Goal: Information Seeking & Learning: Learn about a topic

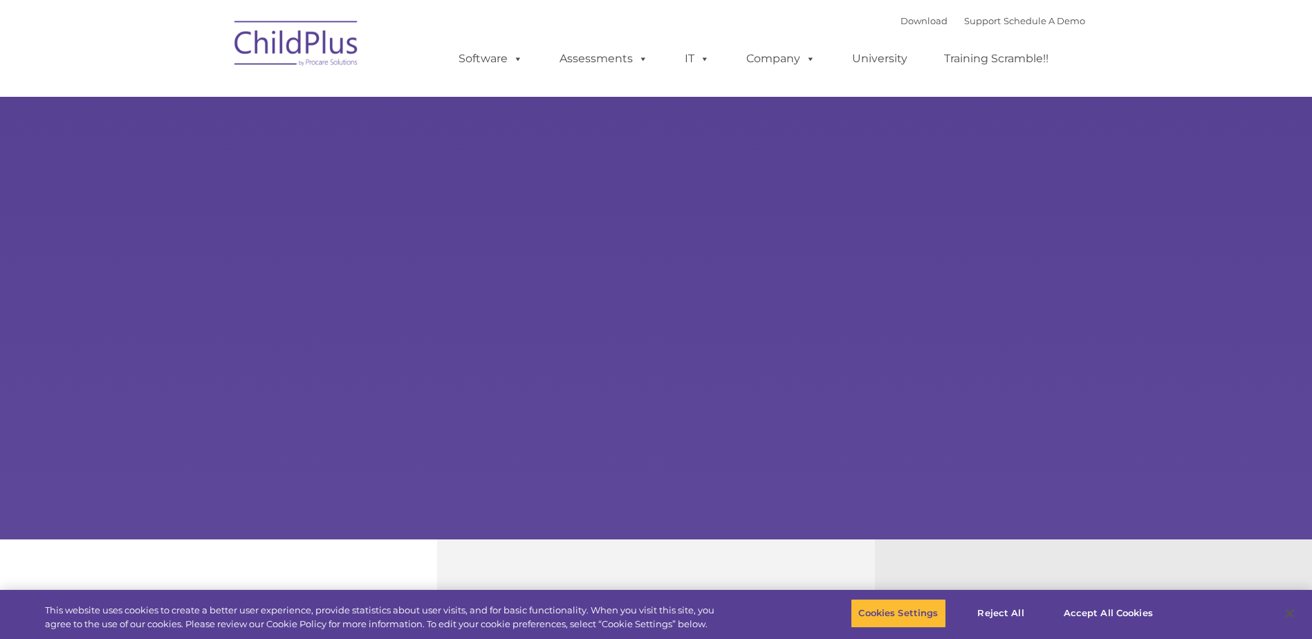
select select "MEDIUM"
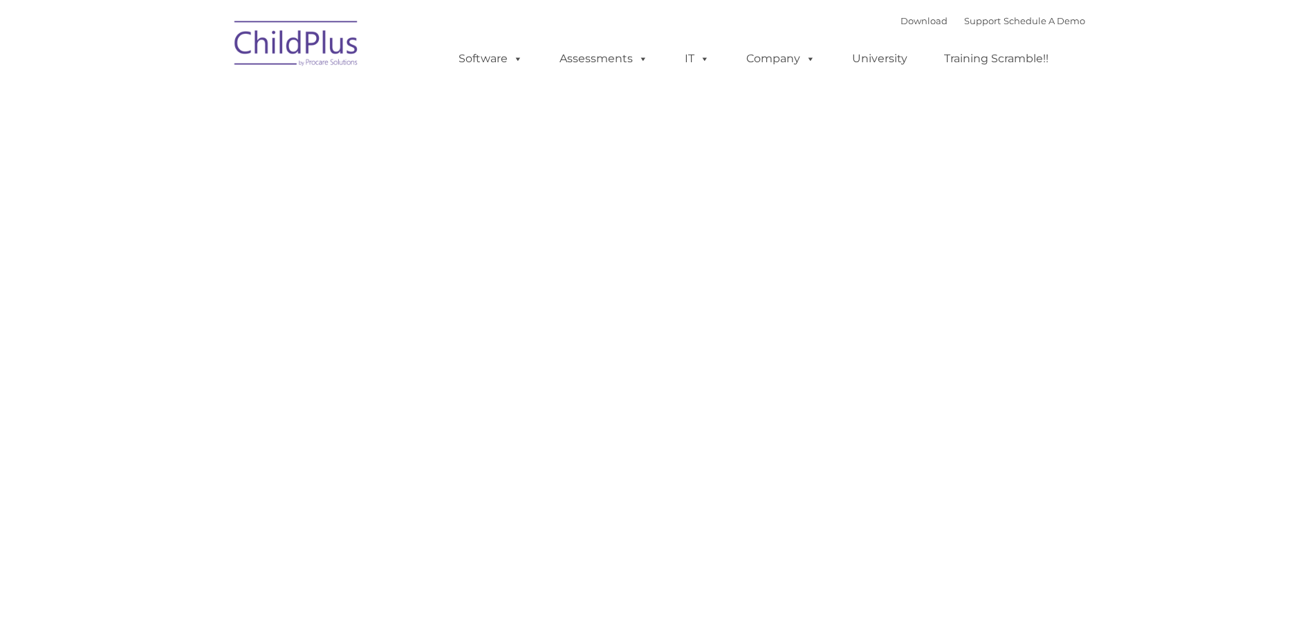
type input ""
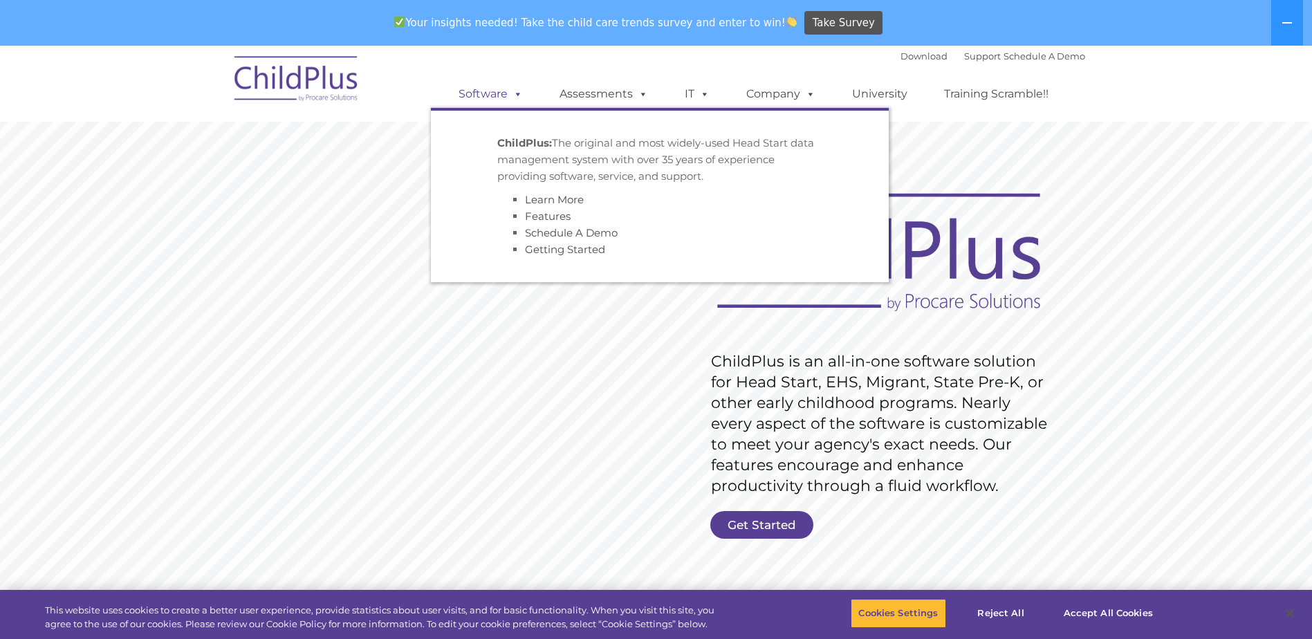
click at [495, 97] on link "Software" at bounding box center [491, 94] width 92 height 28
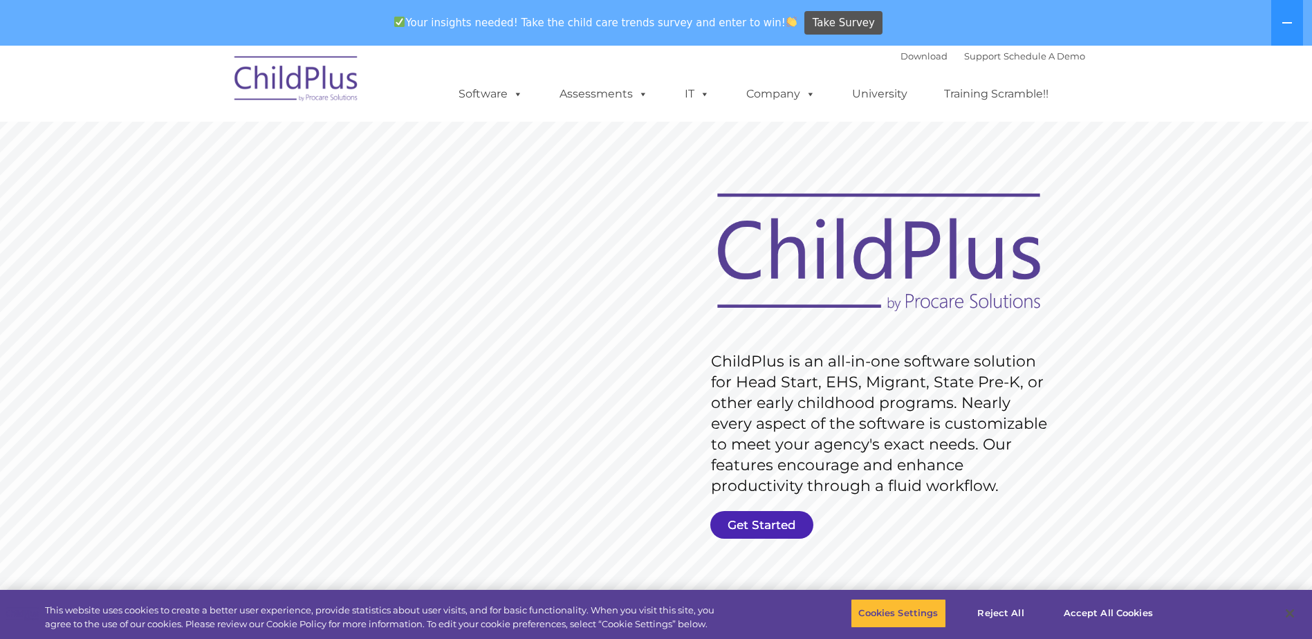
click at [765, 528] on link "Get Started" at bounding box center [761, 525] width 103 height 28
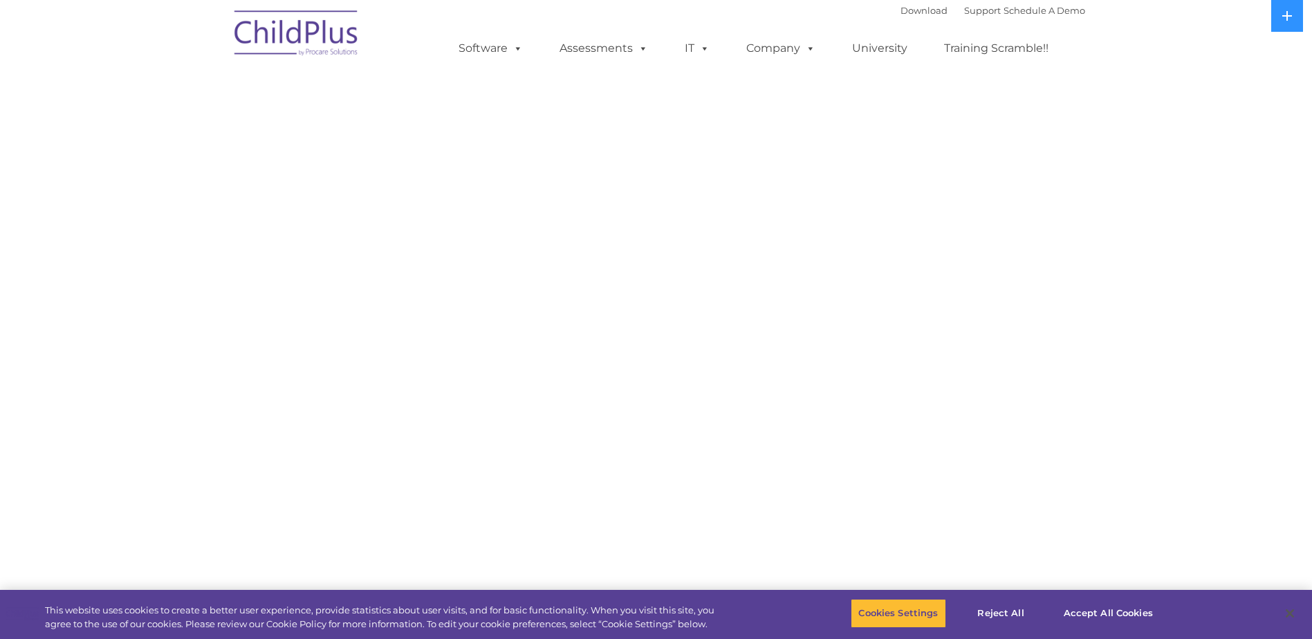
select select "MEDIUM"
